Goal: Browse casually

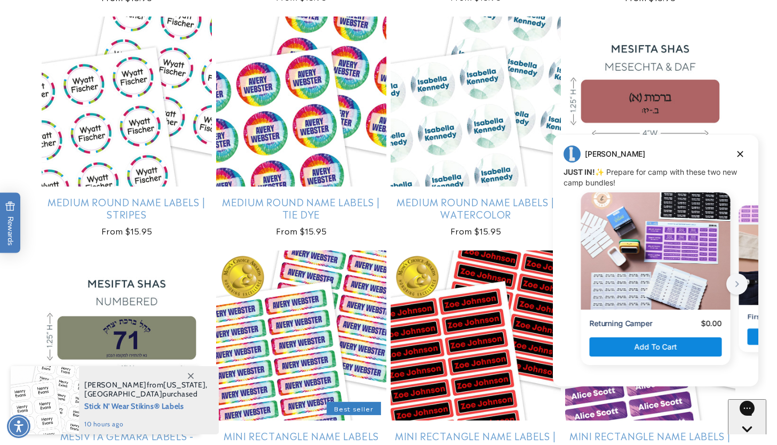
scroll to position [2374, 0]
